Goal: Task Accomplishment & Management: Manage account settings

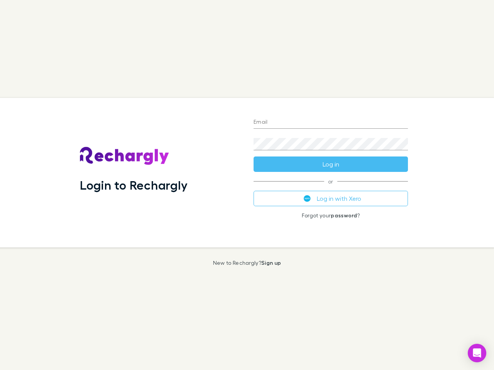
click at [247, 185] on div "Login to Rechargly" at bounding box center [161, 173] width 174 height 150
click at [331, 123] on input "Email" at bounding box center [330, 122] width 154 height 12
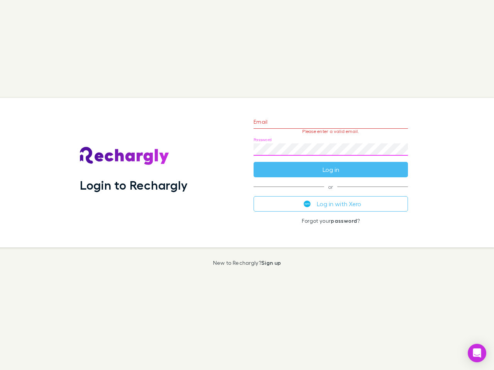
click at [331, 164] on form "Email Please enter a valid email. Password Log in" at bounding box center [330, 143] width 154 height 67
click at [331, 199] on div "Email Please enter a valid email. Password Log in or Log in with Xero Forgot yo…" at bounding box center [330, 173] width 167 height 150
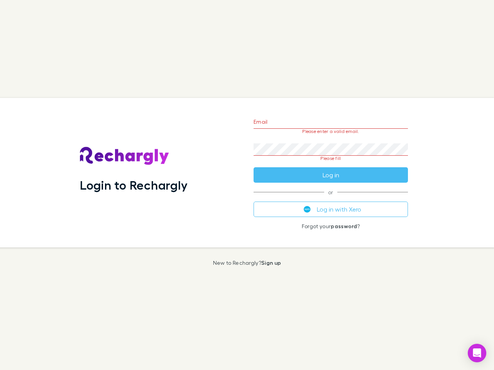
click at [477, 353] on icon "Open Intercom Messenger" at bounding box center [477, 353] width 8 height 9
